Goal: Task Accomplishment & Management: Complete application form

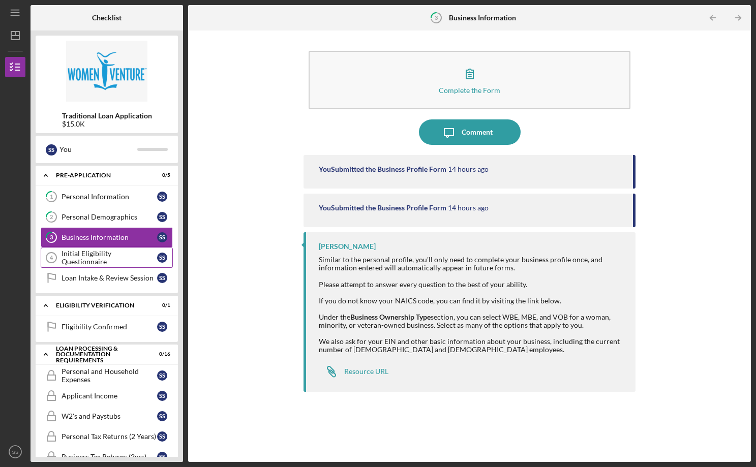
click at [76, 259] on div "Initial Eligibility Questionnaire" at bounding box center [110, 258] width 96 height 16
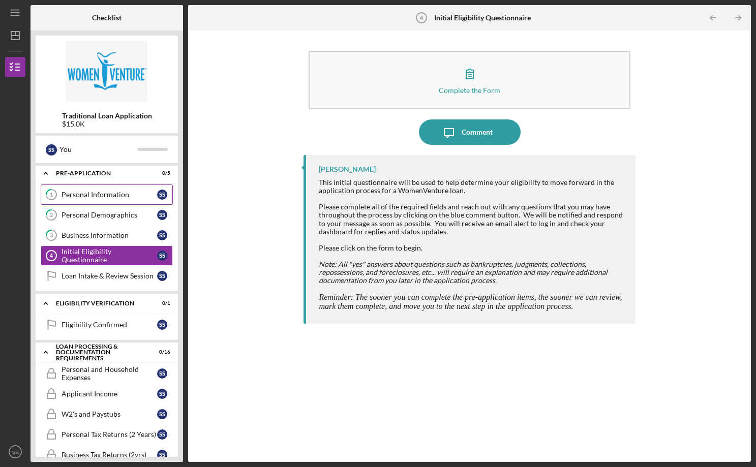
scroll to position [18, 0]
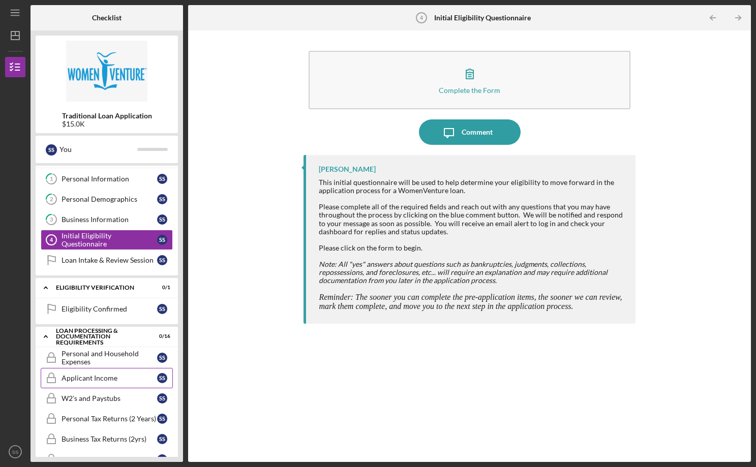
click at [84, 383] on link "Applicant Income Applicant Income S S" at bounding box center [107, 378] width 132 height 20
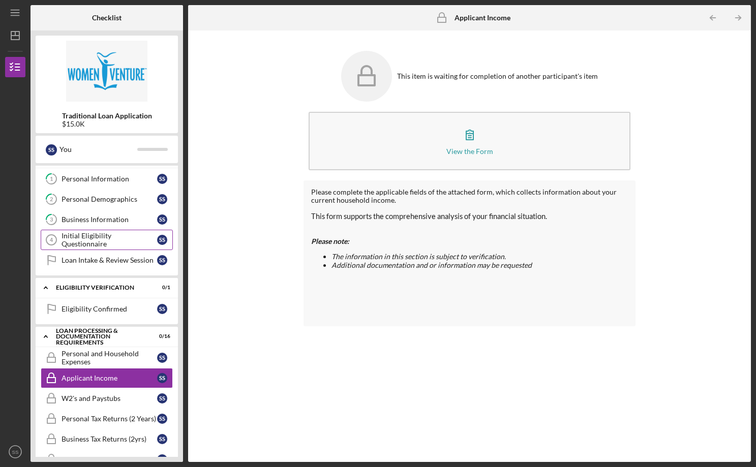
click at [106, 240] on div "Initial Eligibility Questionnaire" at bounding box center [110, 240] width 96 height 16
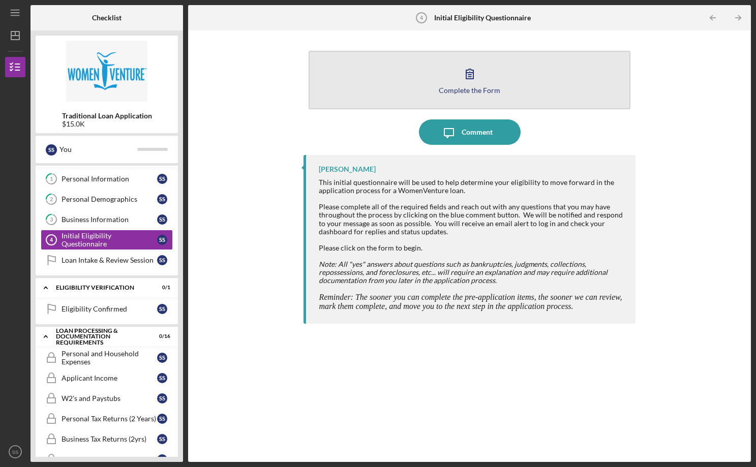
click at [474, 93] on div "Complete the Form" at bounding box center [470, 90] width 62 height 8
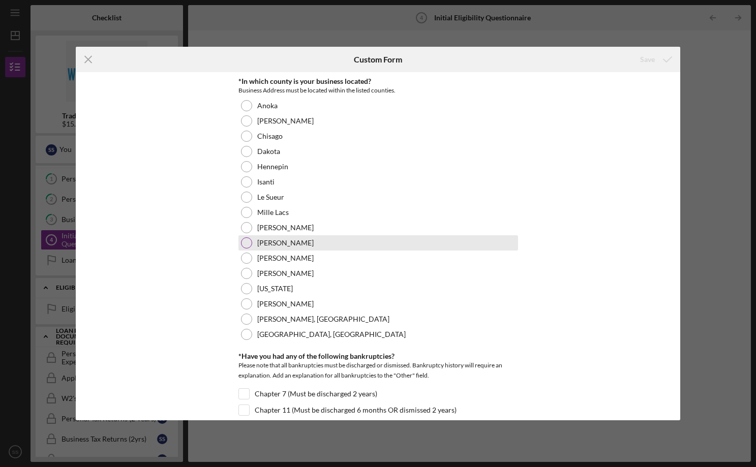
click at [270, 247] on label "[PERSON_NAME]" at bounding box center [285, 243] width 56 height 8
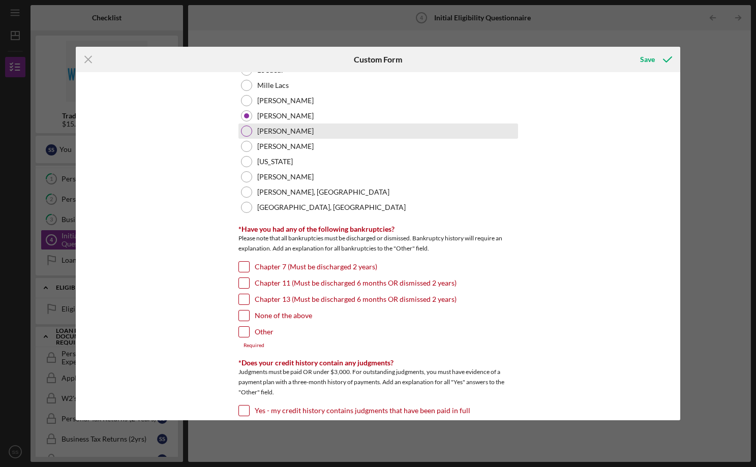
scroll to position [201, 0]
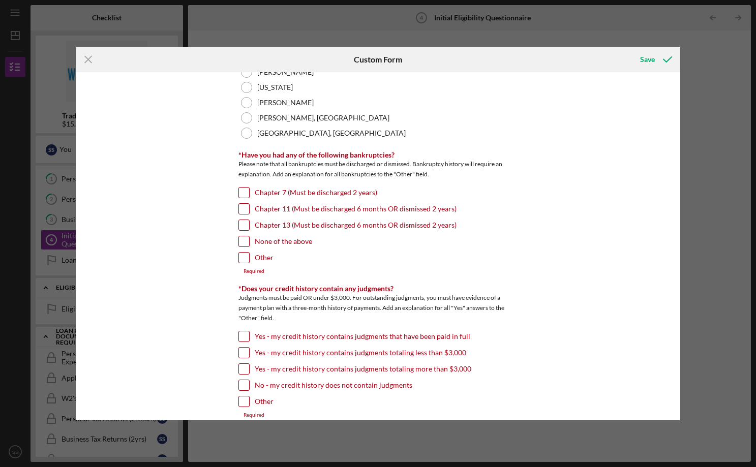
click at [273, 241] on label "None of the above" at bounding box center [283, 241] width 57 height 10
click at [249, 241] on input "None of the above" at bounding box center [244, 241] width 10 height 10
checkbox input "true"
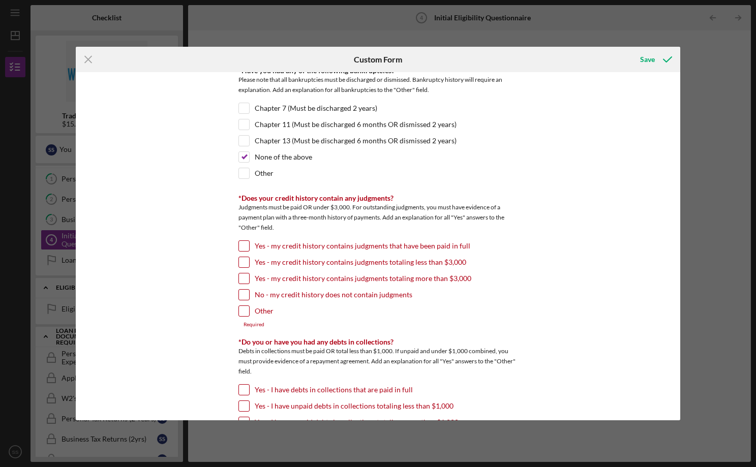
scroll to position [333, 0]
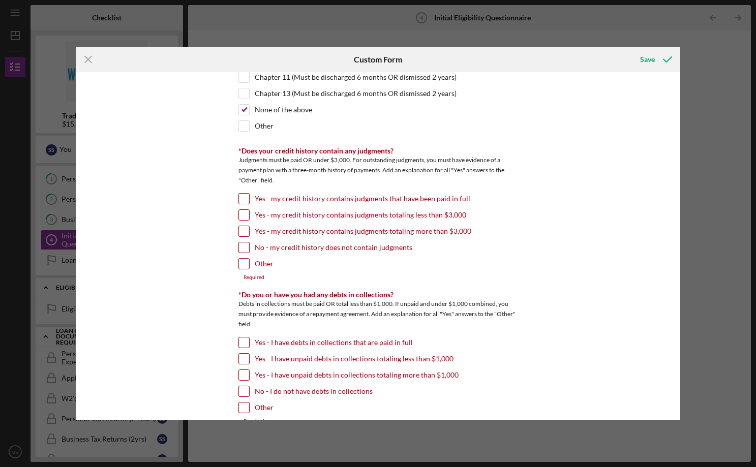
click at [283, 246] on label "No - my credit history does not contain judgments" at bounding box center [334, 248] width 158 height 10
click at [249, 246] on input "No - my credit history does not contain judgments" at bounding box center [244, 248] width 10 height 10
checkbox input "true"
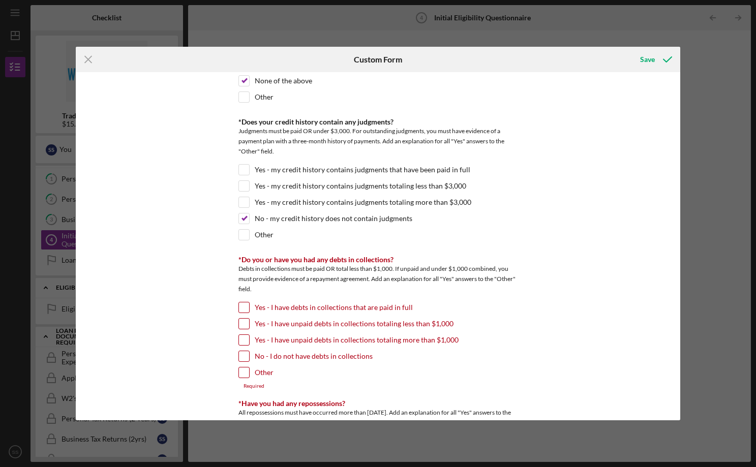
scroll to position [383, 0]
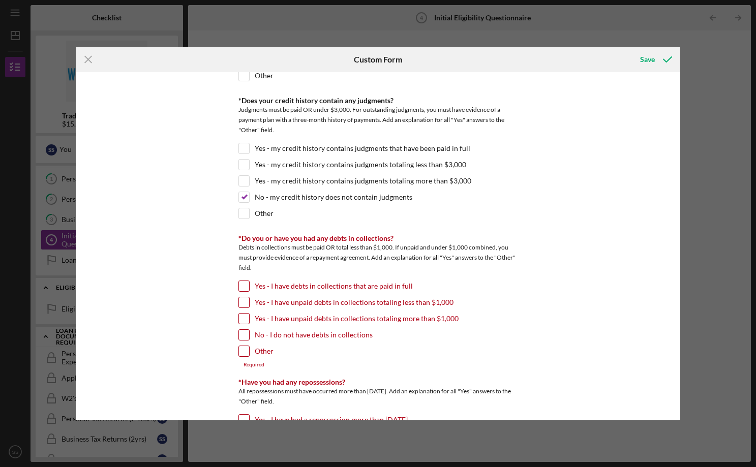
click at [300, 333] on label "No - I do not have debts in collections" at bounding box center [314, 335] width 118 height 10
click at [249, 333] on input "No - I do not have debts in collections" at bounding box center [244, 335] width 10 height 10
checkbox input "true"
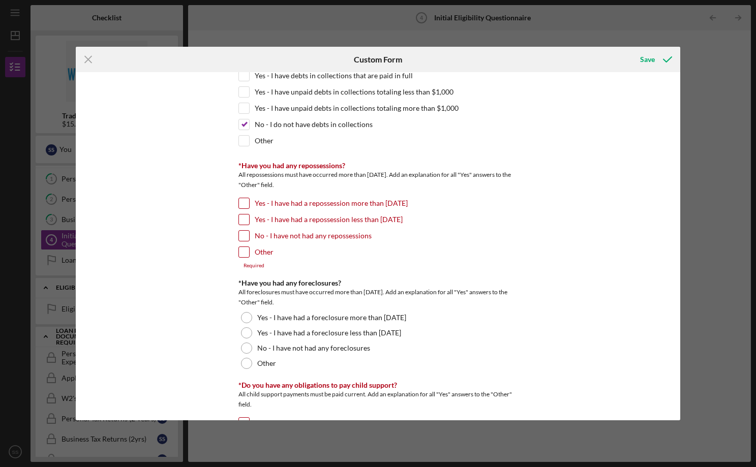
scroll to position [670, 0]
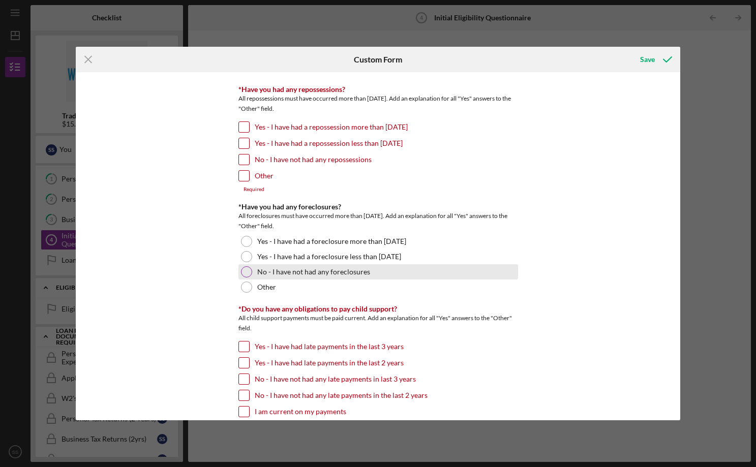
click at [266, 275] on label "No - I have not had any foreclosures" at bounding box center [313, 272] width 113 height 8
click at [277, 163] on label "No - I have not had any repossessions" at bounding box center [313, 160] width 117 height 10
click at [249, 163] on input "No - I have not had any repossessions" at bounding box center [244, 160] width 10 height 10
checkbox input "true"
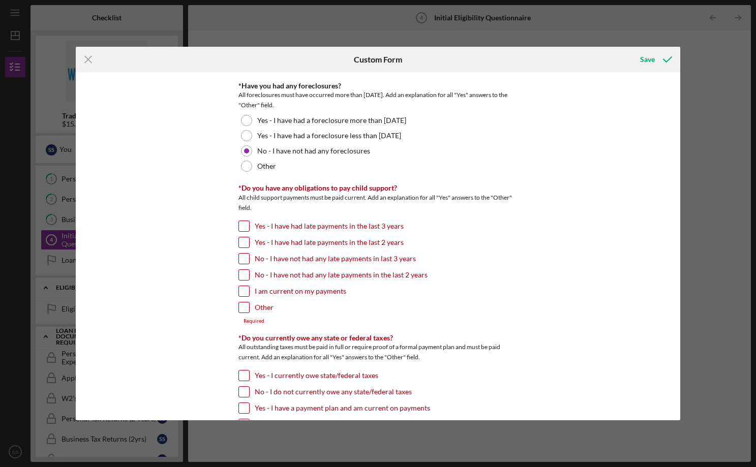
scroll to position [833, 0]
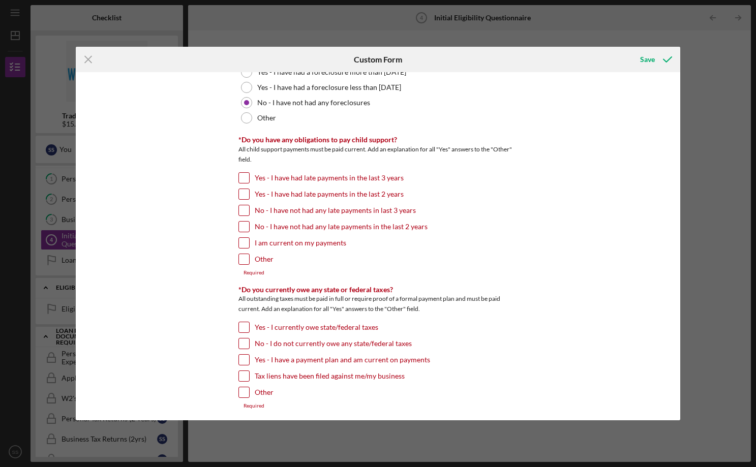
click at [259, 259] on label "Other" at bounding box center [264, 259] width 19 height 10
click at [249, 259] on input "Other" at bounding box center [244, 259] width 10 height 10
checkbox input "true"
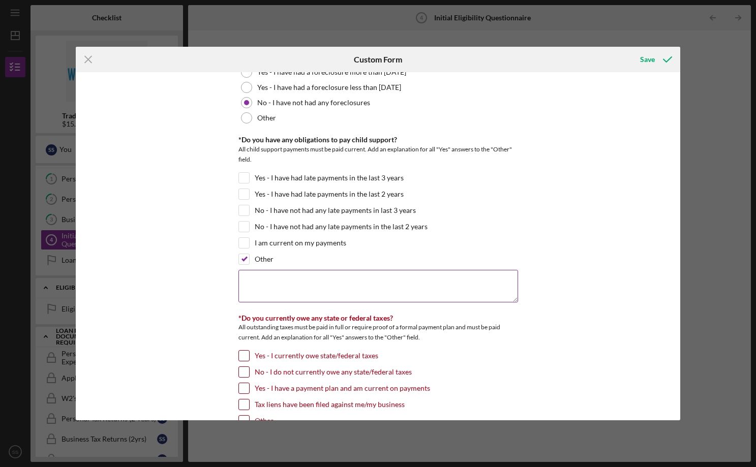
click at [310, 296] on textarea at bounding box center [378, 286] width 280 height 33
type textarea "I"
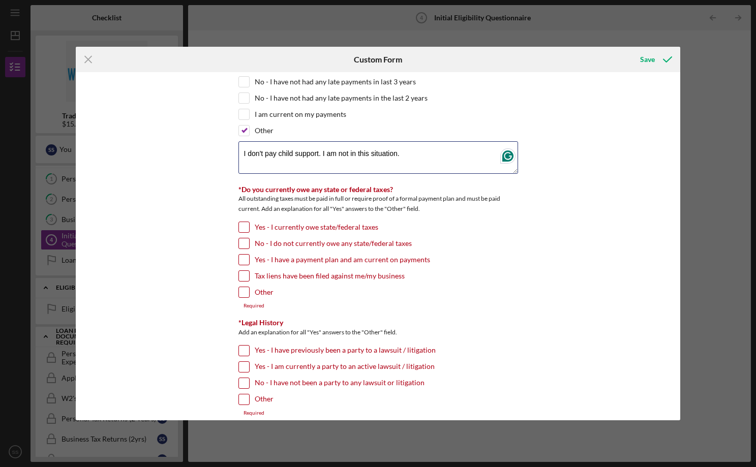
scroll to position [982, 0]
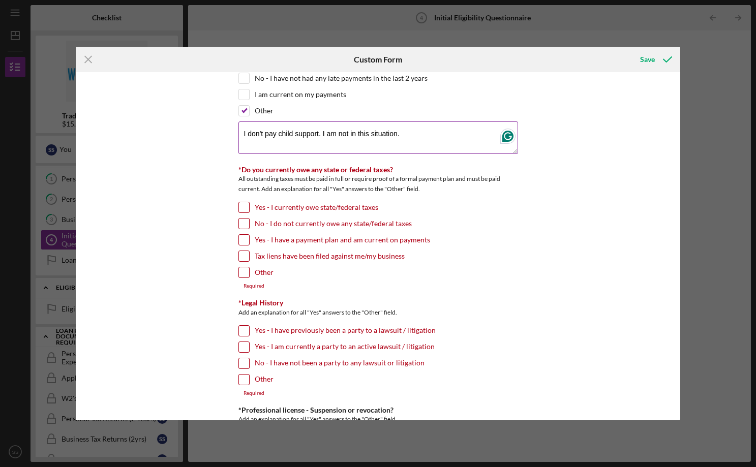
drag, startPoint x: 407, startPoint y: 133, endPoint x: 354, endPoint y: 129, distance: 53.0
click at [354, 129] on textarea "I don't pay child support. I am not in this situation." at bounding box center [378, 138] width 280 height 33
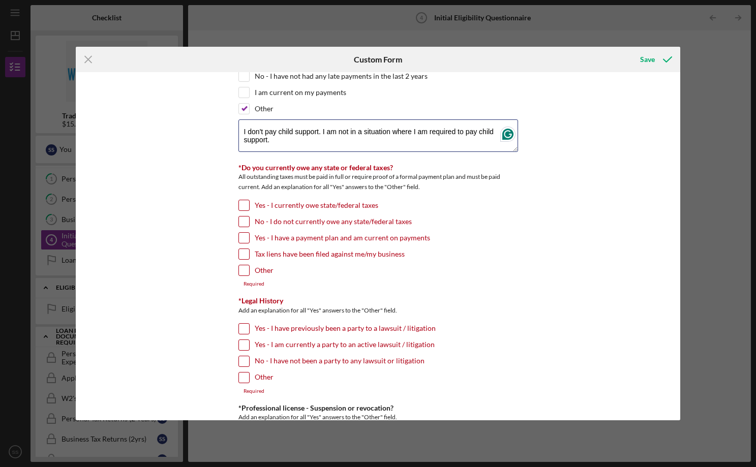
scroll to position [986, 0]
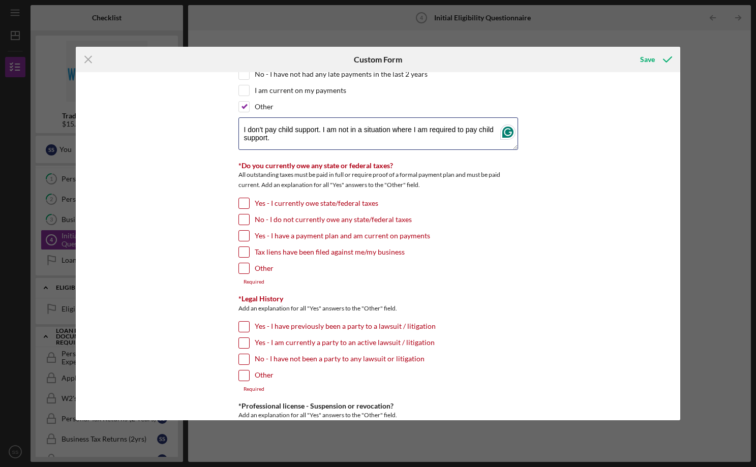
type textarea "I don't pay child support. I am not in a situation where I am required to pay c…"
click at [279, 217] on label "No - I do not currently owe any state/federal taxes" at bounding box center [333, 220] width 157 height 10
click at [249, 217] on input "No - I do not currently owe any state/federal taxes" at bounding box center [244, 220] width 10 height 10
checkbox input "true"
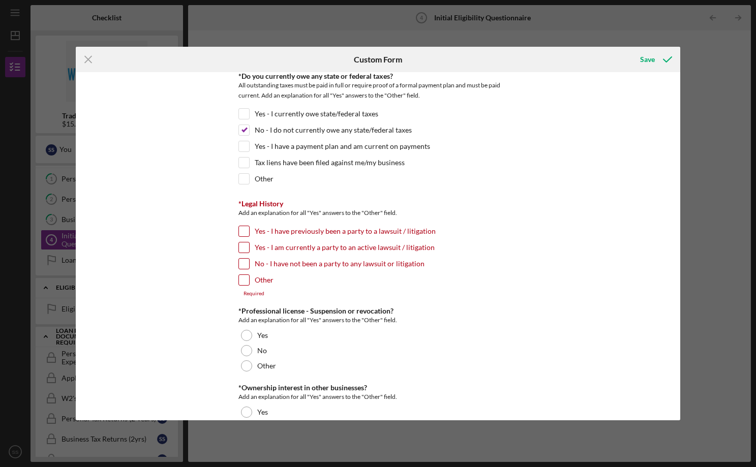
scroll to position [1087, 0]
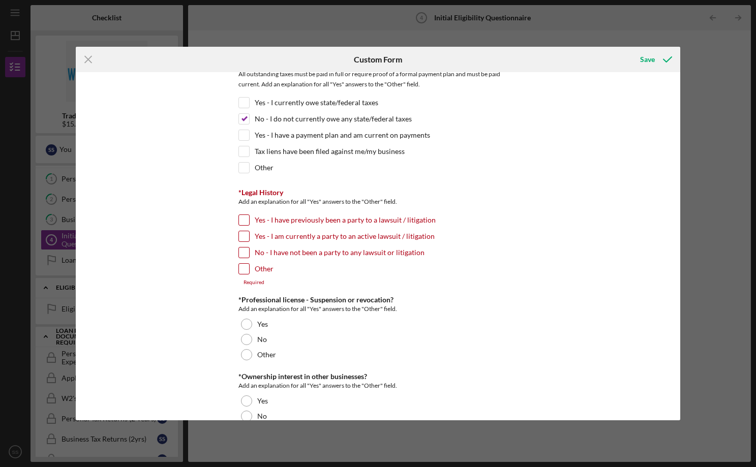
click at [309, 253] on label "No - I have not been a party to any lawsuit or litigation" at bounding box center [340, 253] width 170 height 10
click at [249, 253] on input "No - I have not been a party to any lawsuit or litigation" at bounding box center [244, 253] width 10 height 10
checkbox input "true"
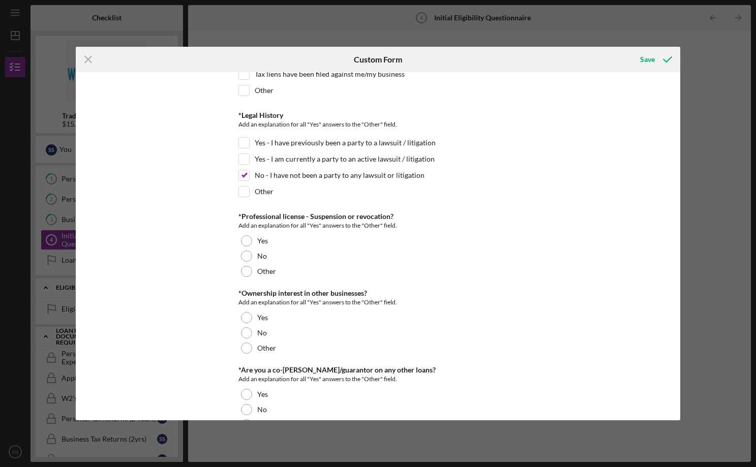
scroll to position [1207, 0]
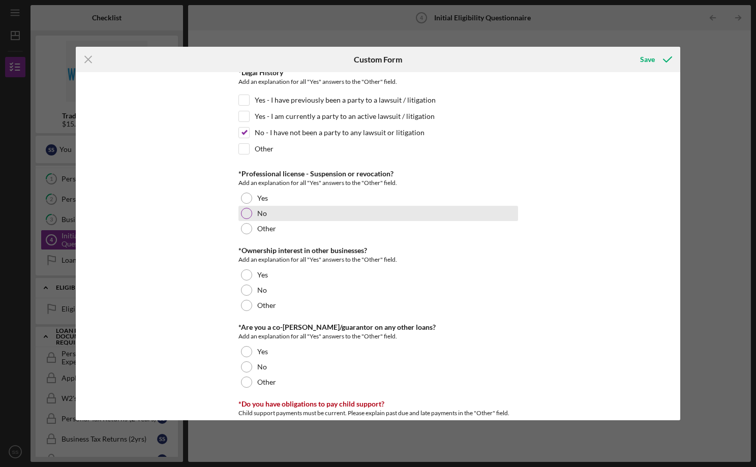
click at [263, 217] on div "No" at bounding box center [378, 213] width 280 height 15
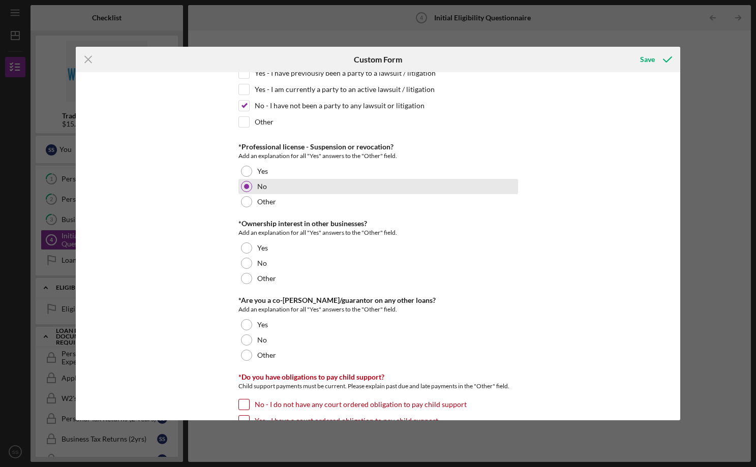
scroll to position [1257, 0]
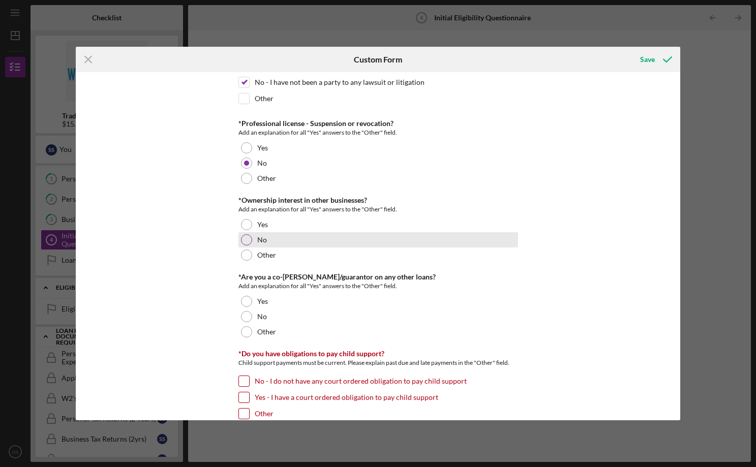
click at [264, 242] on label "No" at bounding box center [262, 240] width 10 height 8
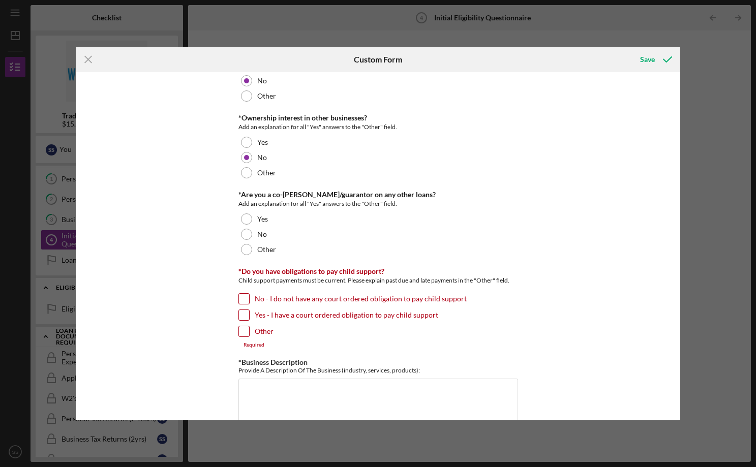
scroll to position [1344, 0]
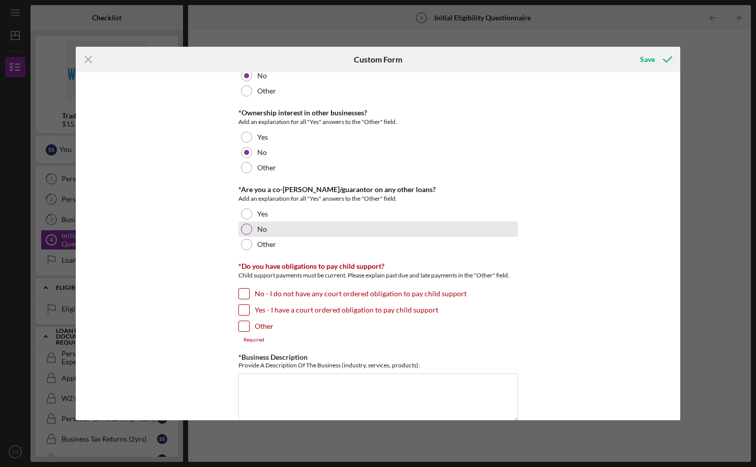
click at [252, 230] on div "No" at bounding box center [378, 229] width 280 height 15
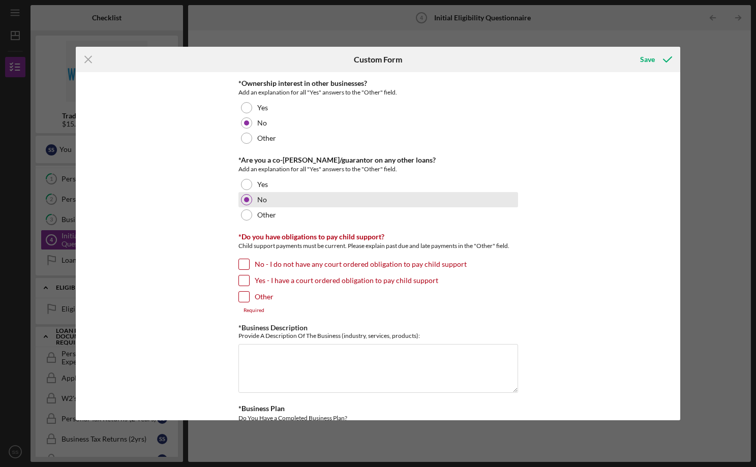
scroll to position [1391, 0]
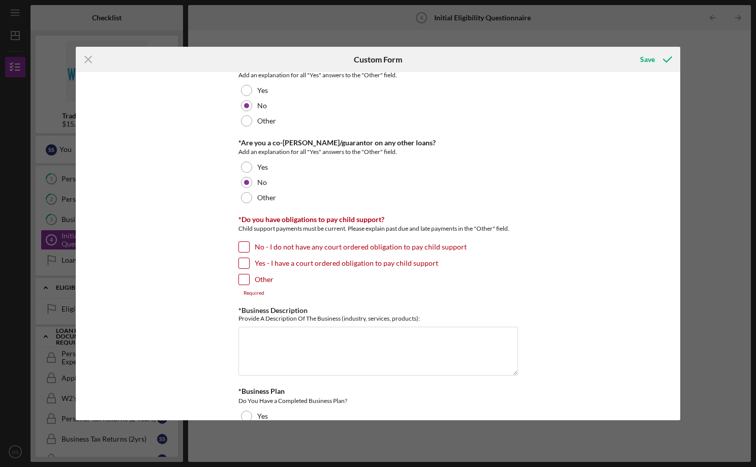
click at [278, 246] on label "No - I do not have any court ordered obligation to pay child support" at bounding box center [361, 247] width 212 height 10
click at [249, 246] on input "No - I do not have any court ordered obligation to pay child support" at bounding box center [244, 247] width 10 height 10
checkbox input "true"
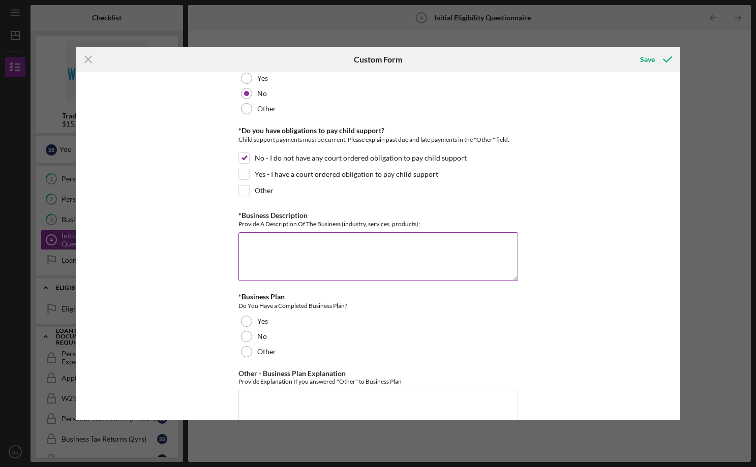
scroll to position [1482, 0]
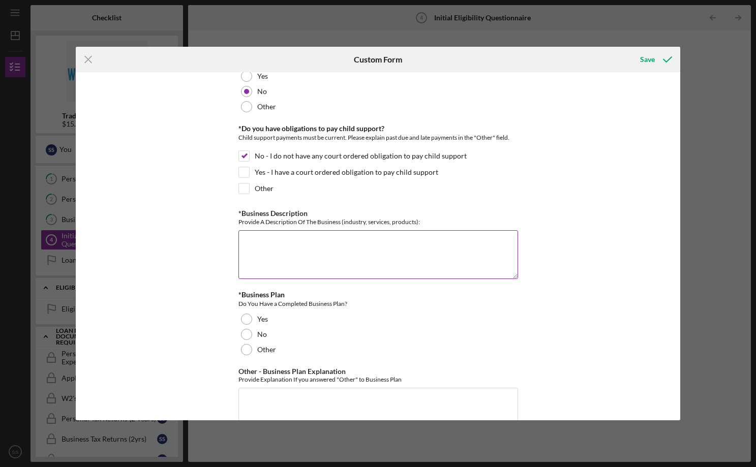
click at [310, 248] on textarea "*Business Description" at bounding box center [378, 254] width 280 height 49
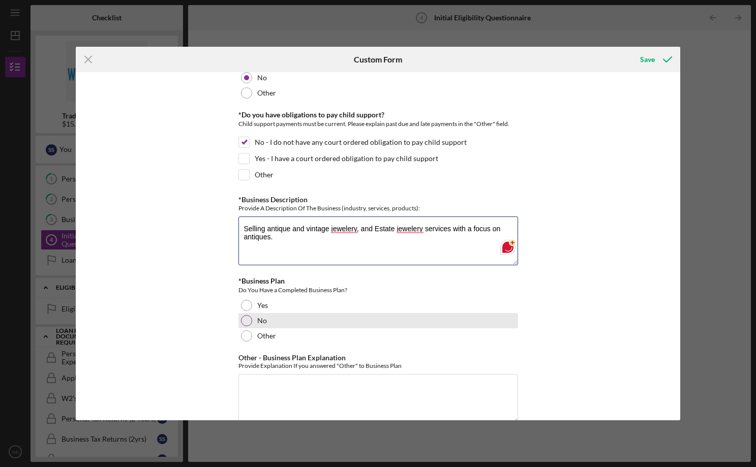
scroll to position [1525, 0]
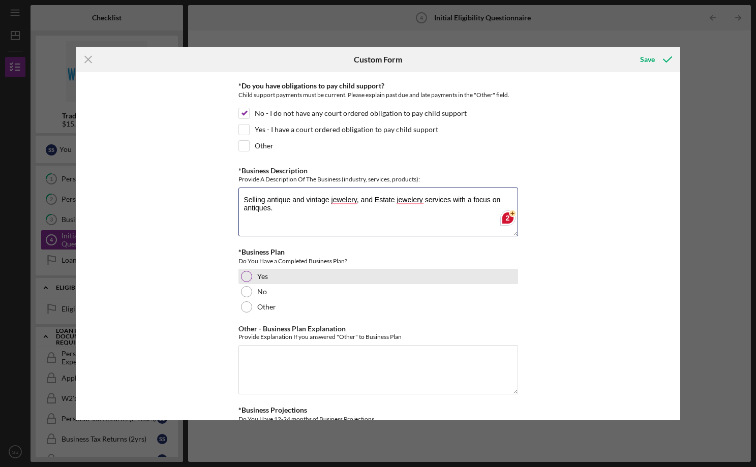
type textarea "Selling antique and vintage jewelery, and Estate jewelery services with a focus…"
click at [260, 274] on label "Yes" at bounding box center [262, 277] width 11 height 8
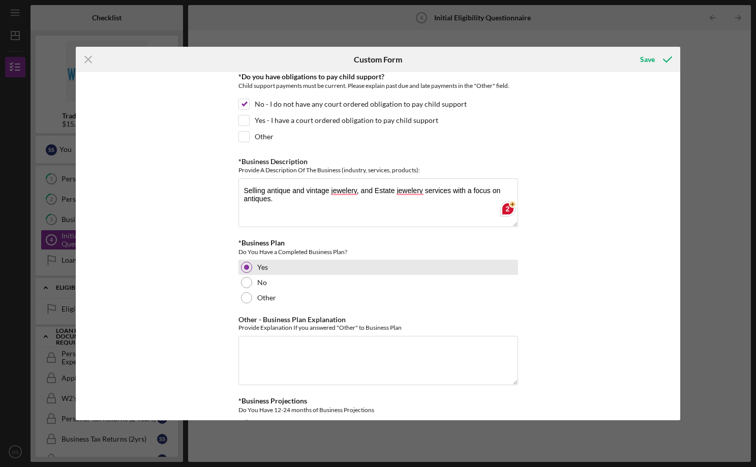
scroll to position [1605, 0]
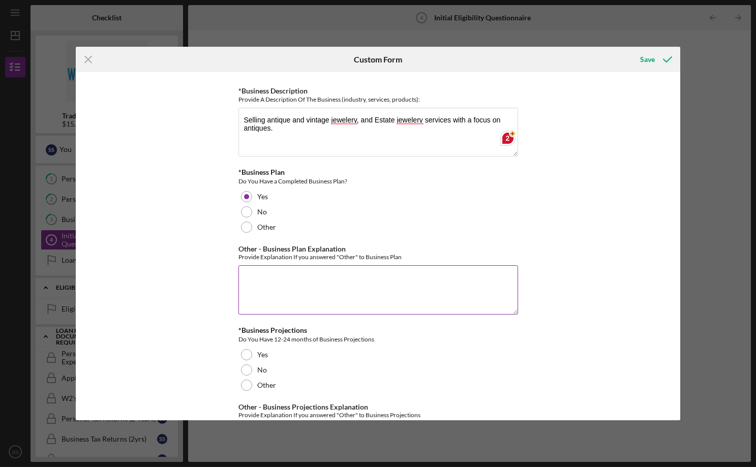
click at [319, 276] on textarea "Other - Business Plan Explanation" at bounding box center [378, 289] width 280 height 49
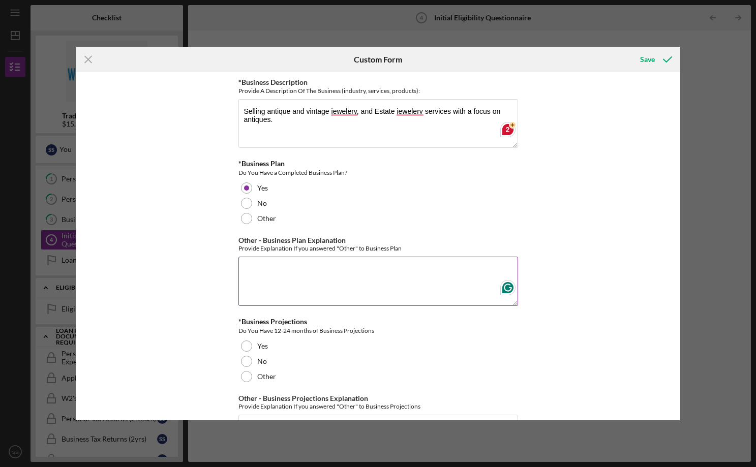
scroll to position [1619, 0]
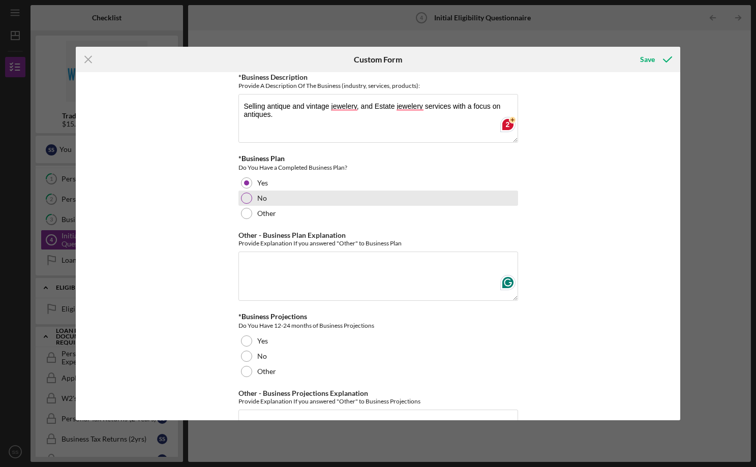
click at [266, 195] on div "No" at bounding box center [378, 198] width 280 height 15
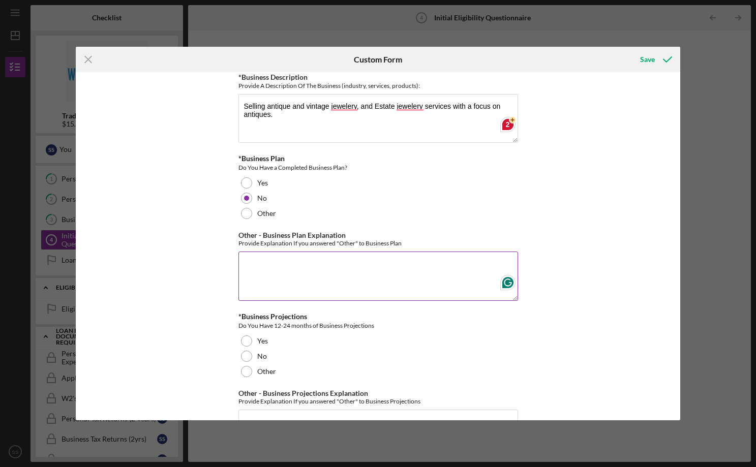
click at [360, 274] on textarea "Other - Business Plan Explanation" at bounding box center [378, 276] width 280 height 49
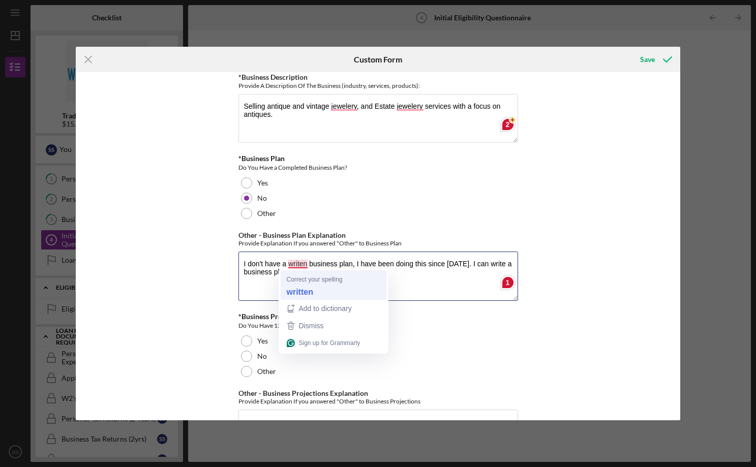
click at [293, 293] on strong "written" at bounding box center [300, 291] width 26 height 11
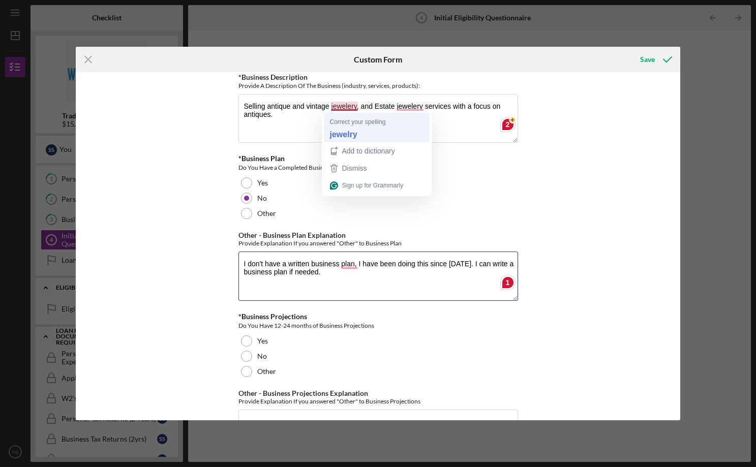
type textarea "I don't have a written business plan, I have been doing this since 2021. I can …"
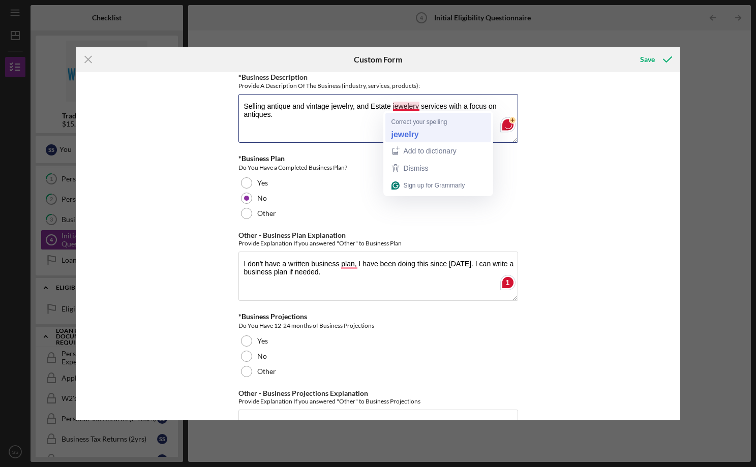
click at [398, 136] on strong "jewelry" at bounding box center [405, 134] width 27 height 11
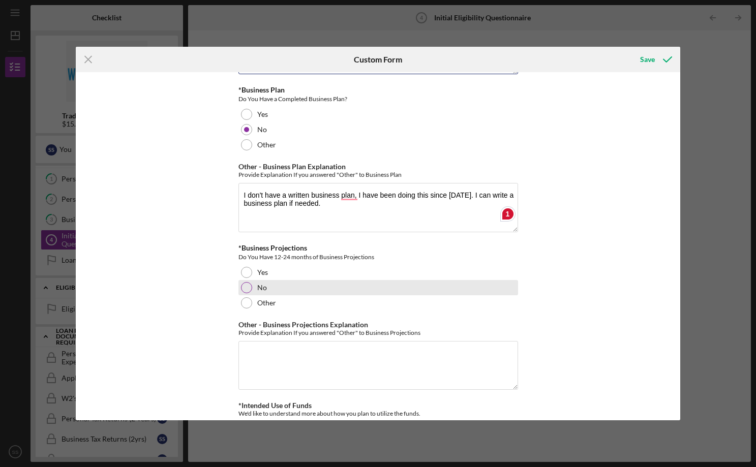
scroll to position [1689, 0]
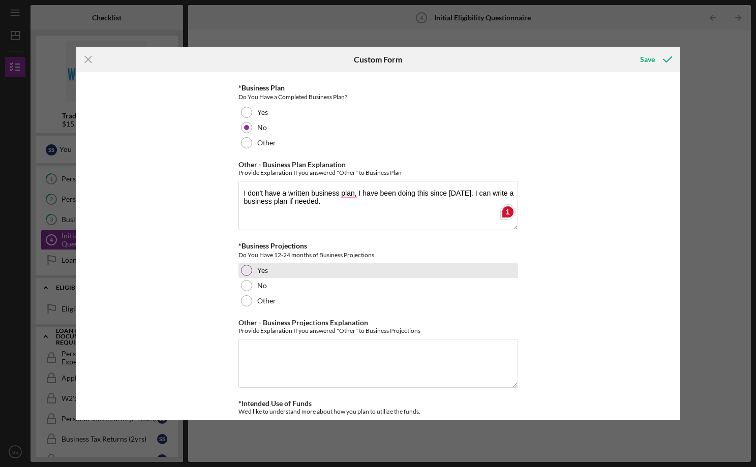
type textarea "Selling antique and vintage jewelry, and Estate jewelry services with a focus o…"
click at [265, 267] on label "Yes" at bounding box center [262, 270] width 11 height 8
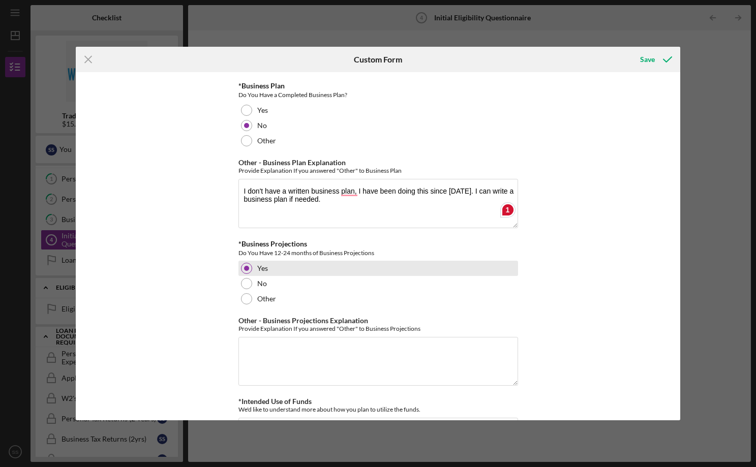
scroll to position [1753, 0]
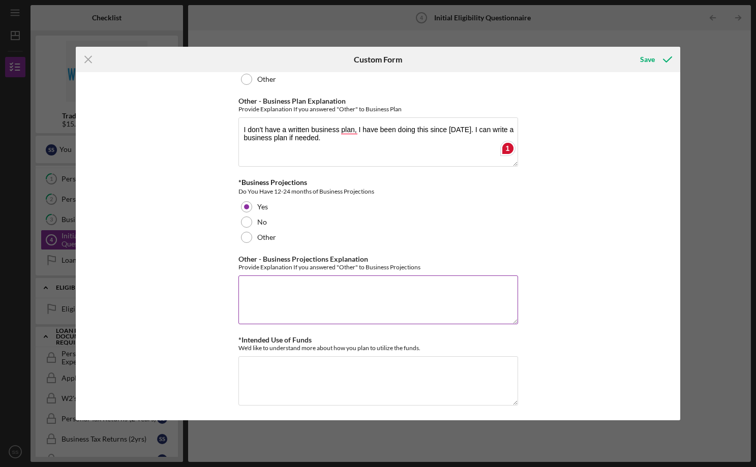
click at [331, 296] on textarea "Other - Business Projections Explanation" at bounding box center [378, 300] width 280 height 49
click at [299, 375] on textarea "*Intended Use of Funds" at bounding box center [378, 380] width 280 height 49
type textarea "I don't have a written business plan; I have been doing this since [DATE]. I ca…"
click at [346, 368] on textarea "*Intended Use of Funds" at bounding box center [378, 380] width 280 height 49
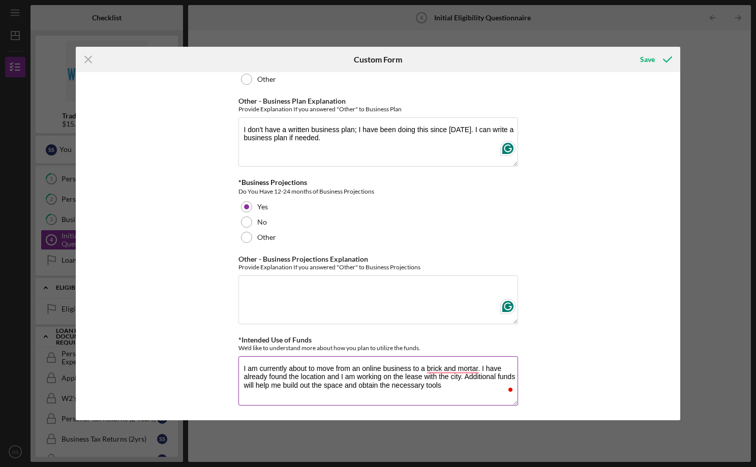
drag, startPoint x: 405, startPoint y: 382, endPoint x: 340, endPoint y: 382, distance: 64.6
click at [340, 382] on textarea "I am currently about to move from an online business to a brick and mortar. I h…" at bounding box center [378, 380] width 280 height 49
click at [387, 390] on textarea "I am currently about to move from an online business to a brick-and-mortar. I h…" at bounding box center [378, 380] width 280 height 49
click at [306, 362] on textarea "I am currently about to move from an online business to a brick-and-mortar. I h…" at bounding box center [378, 380] width 280 height 49
drag, startPoint x: 315, startPoint y: 366, endPoint x: 288, endPoint y: 365, distance: 26.5
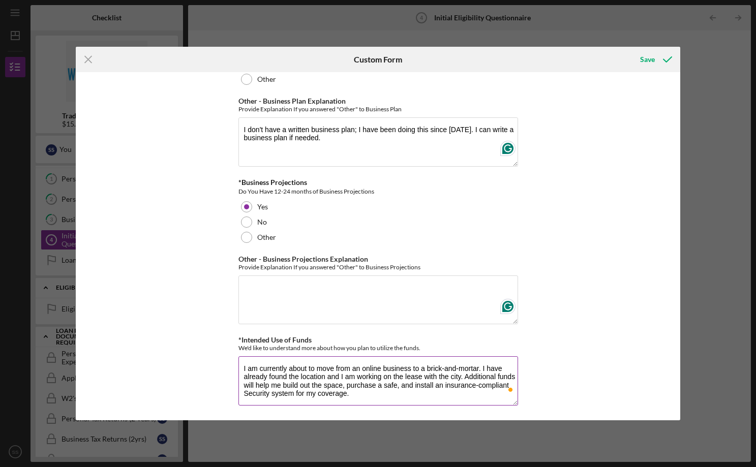
click at [288, 365] on textarea "I am currently about to move from an online business to a brick-and-mortar. I h…" at bounding box center [378, 380] width 280 height 49
drag, startPoint x: 333, startPoint y: 367, endPoint x: 288, endPoint y: 365, distance: 45.3
click at [288, 365] on textarea "I am currently about to move from an online business to a brick-and-mortar. I h…" at bounding box center [378, 380] width 280 height 49
drag, startPoint x: 346, startPoint y: 368, endPoint x: 325, endPoint y: 365, distance: 21.6
click at [324, 366] on textarea "I am currently working on moving from an online business to a brick-and-mortar.…" at bounding box center [378, 380] width 280 height 49
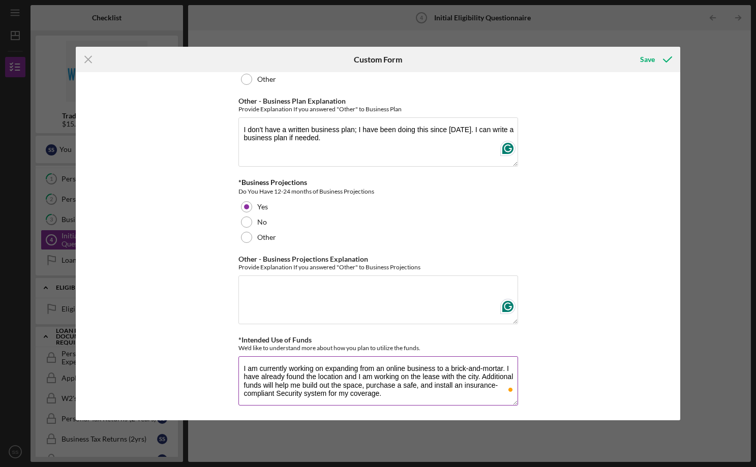
click at [420, 390] on textarea "I am currently working on expanding from an online business to a brick-and-mort…" at bounding box center [378, 380] width 280 height 49
type textarea "I am currently working on expanding from an online business to a brick-and-mort…"
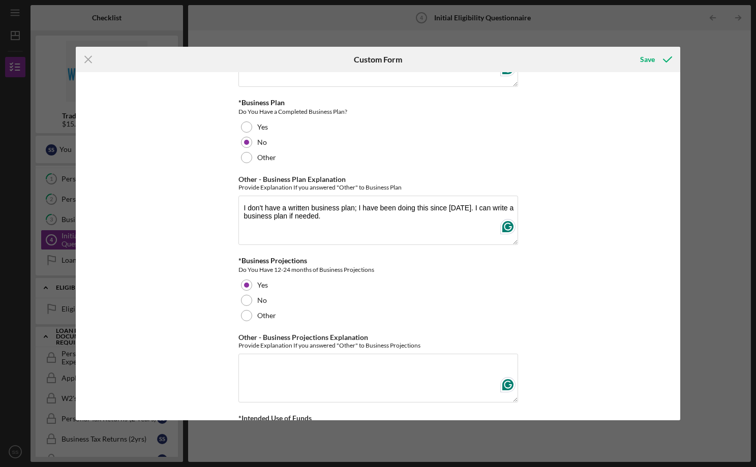
scroll to position [1480, 0]
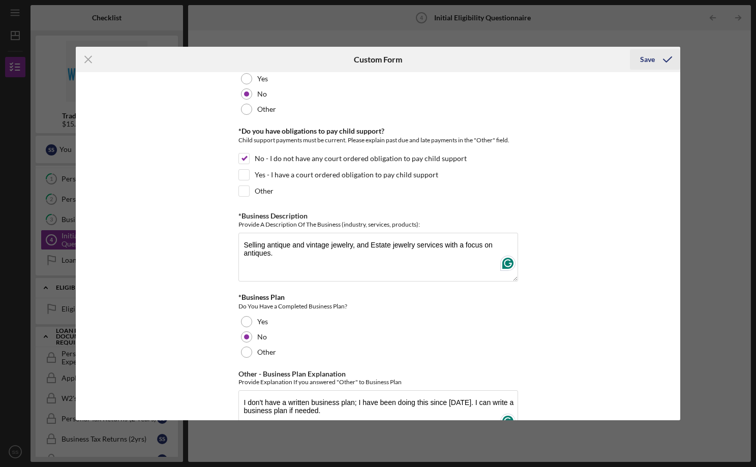
type textarea "I am currently working on expanding from an online business to a brick-and-mort…"
click at [649, 59] on div "Save" at bounding box center [647, 59] width 15 height 20
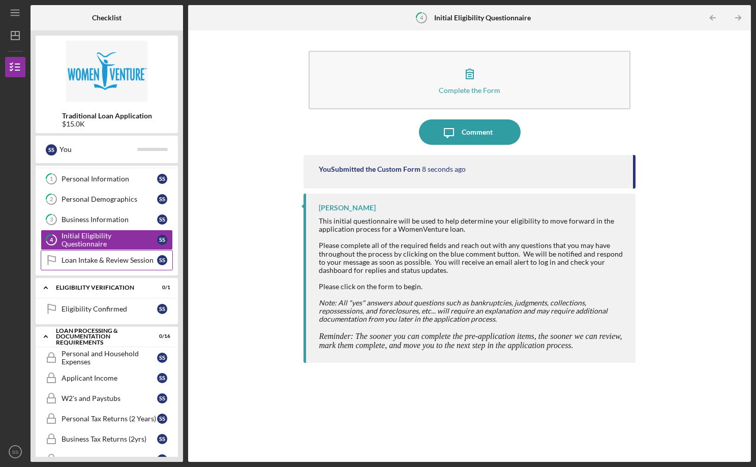
click at [100, 260] on div "Loan Intake & Review Session" at bounding box center [110, 260] width 96 height 8
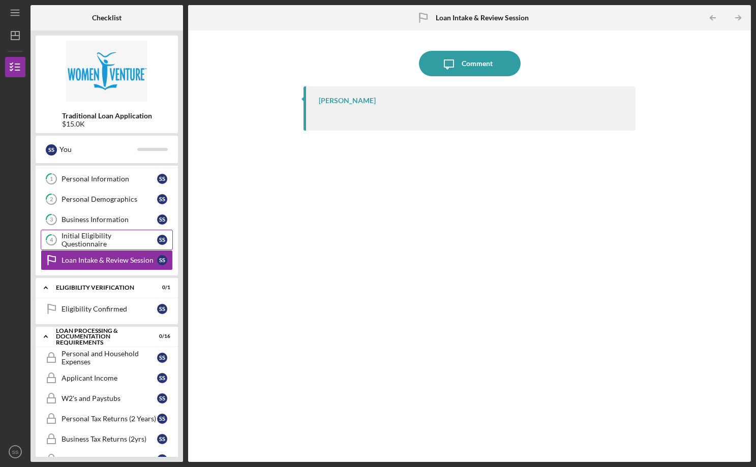
click at [91, 236] on div "Initial Eligibility Questionnaire" at bounding box center [110, 240] width 96 height 16
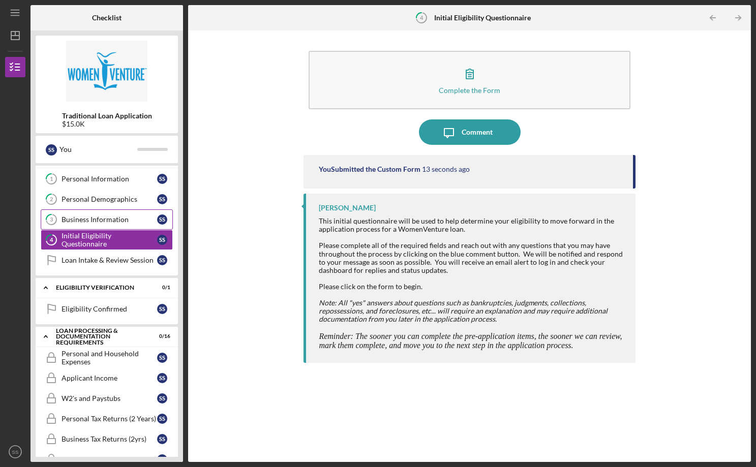
click at [92, 224] on link "3 Business Information S S" at bounding box center [107, 220] width 132 height 20
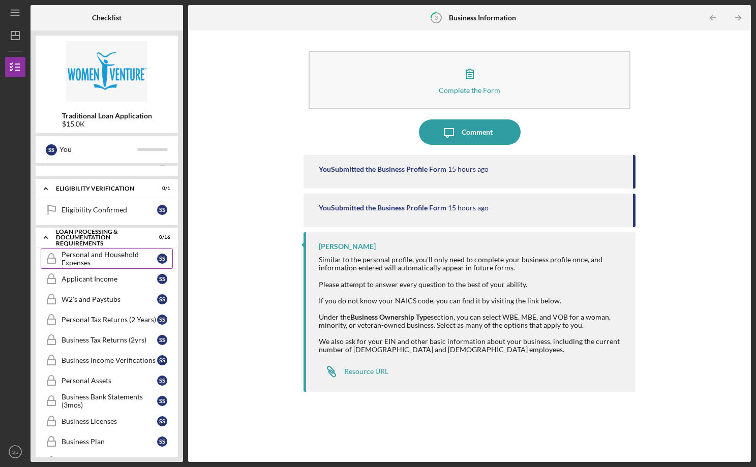
scroll to position [290, 0]
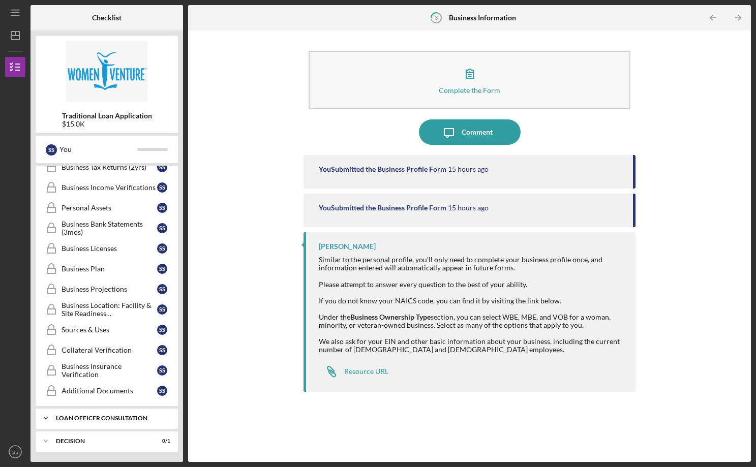
click at [79, 420] on div "Loan Officer Consultation" at bounding box center [110, 418] width 109 height 6
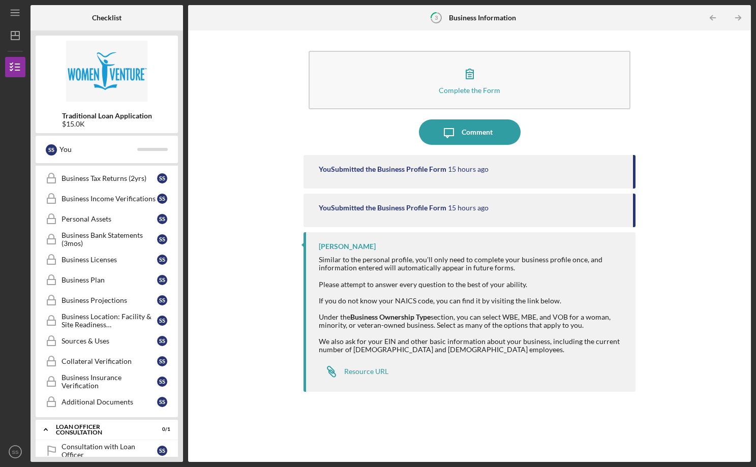
scroll to position [0, 0]
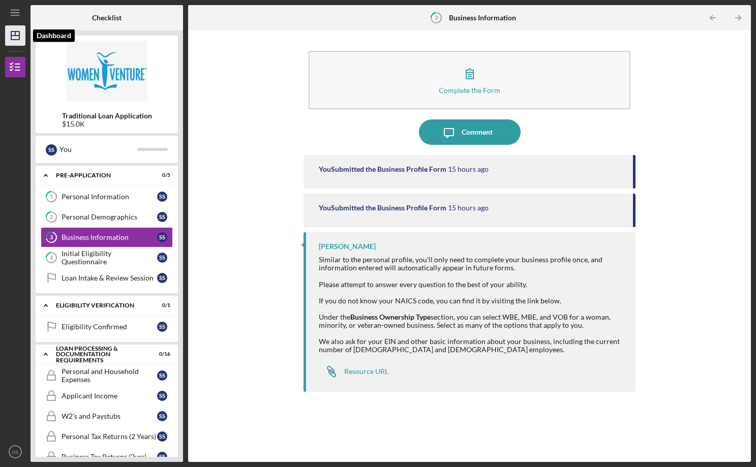
click at [21, 32] on icon "Icon/Dashboard" at bounding box center [15, 35] width 25 height 25
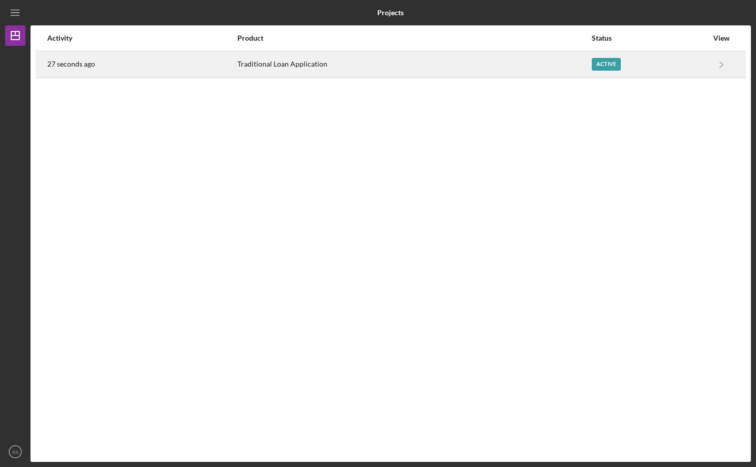
click at [433, 65] on div "Traditional Loan Application" at bounding box center [413, 64] width 353 height 25
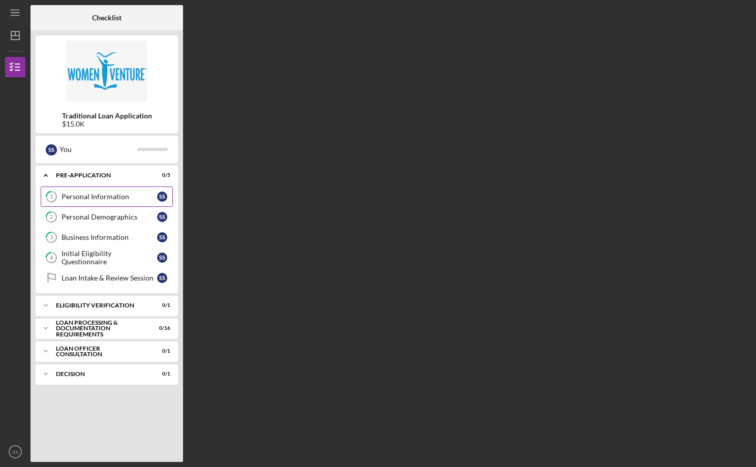
click at [111, 199] on div "Personal Information" at bounding box center [110, 197] width 96 height 8
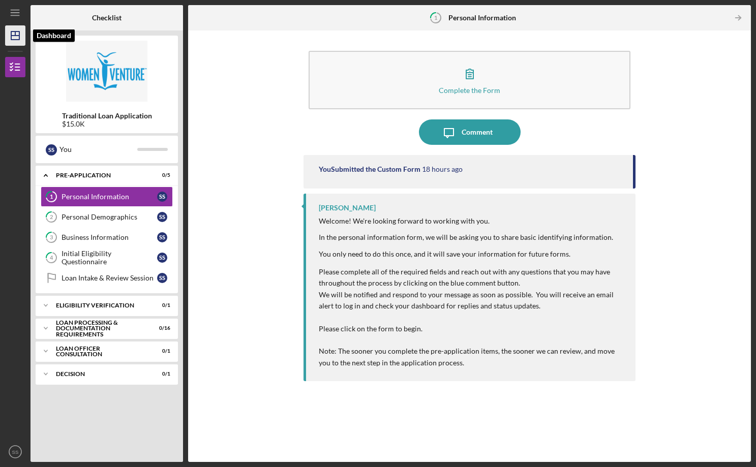
click at [13, 39] on icon "Icon/Dashboard" at bounding box center [15, 35] width 25 height 25
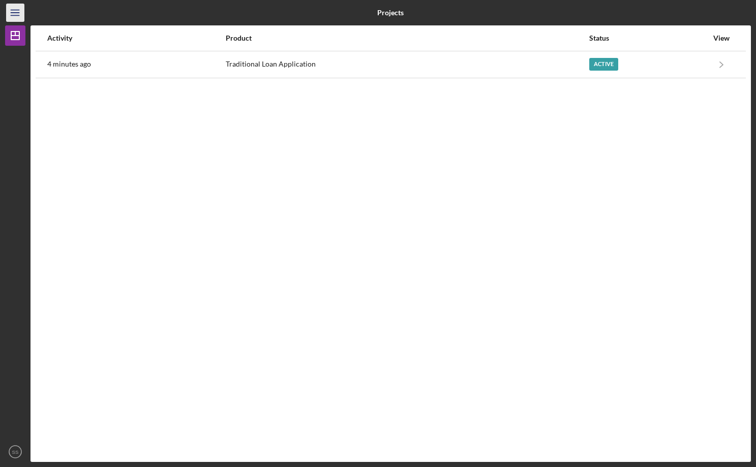
click at [11, 11] on icon "Icon/Menu" at bounding box center [15, 13] width 23 height 23
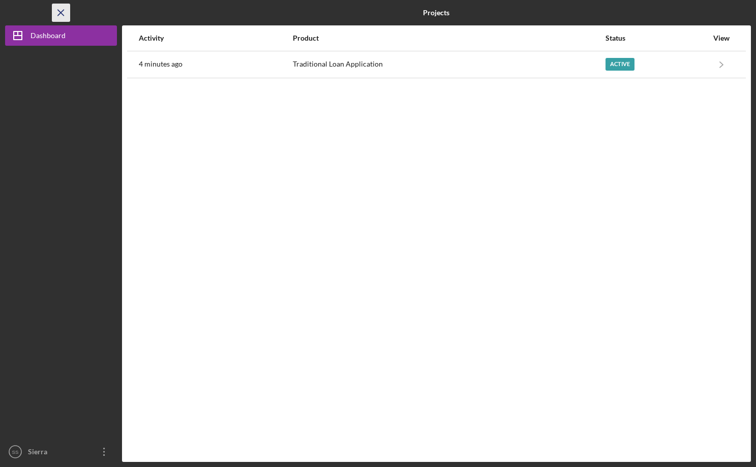
click at [63, 13] on icon "Icon/Menu Close" at bounding box center [61, 13] width 23 height 23
